Goal: Communication & Community: Answer question/provide support

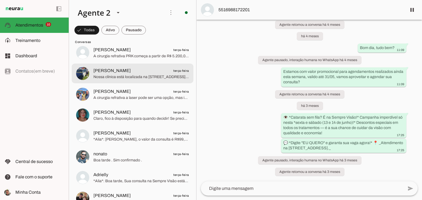
scroll to position [1263, 0]
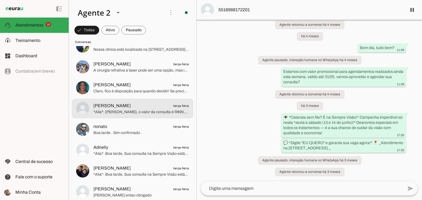
click at [117, 111] on span "*Alia*: [PERSON_NAME], o valor da consulta é R$99,00,caso seja necessário algum…" at bounding box center [141, 112] width 96 height 5
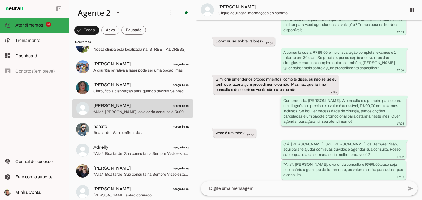
scroll to position [255, 0]
